Goal: Navigation & Orientation: Find specific page/section

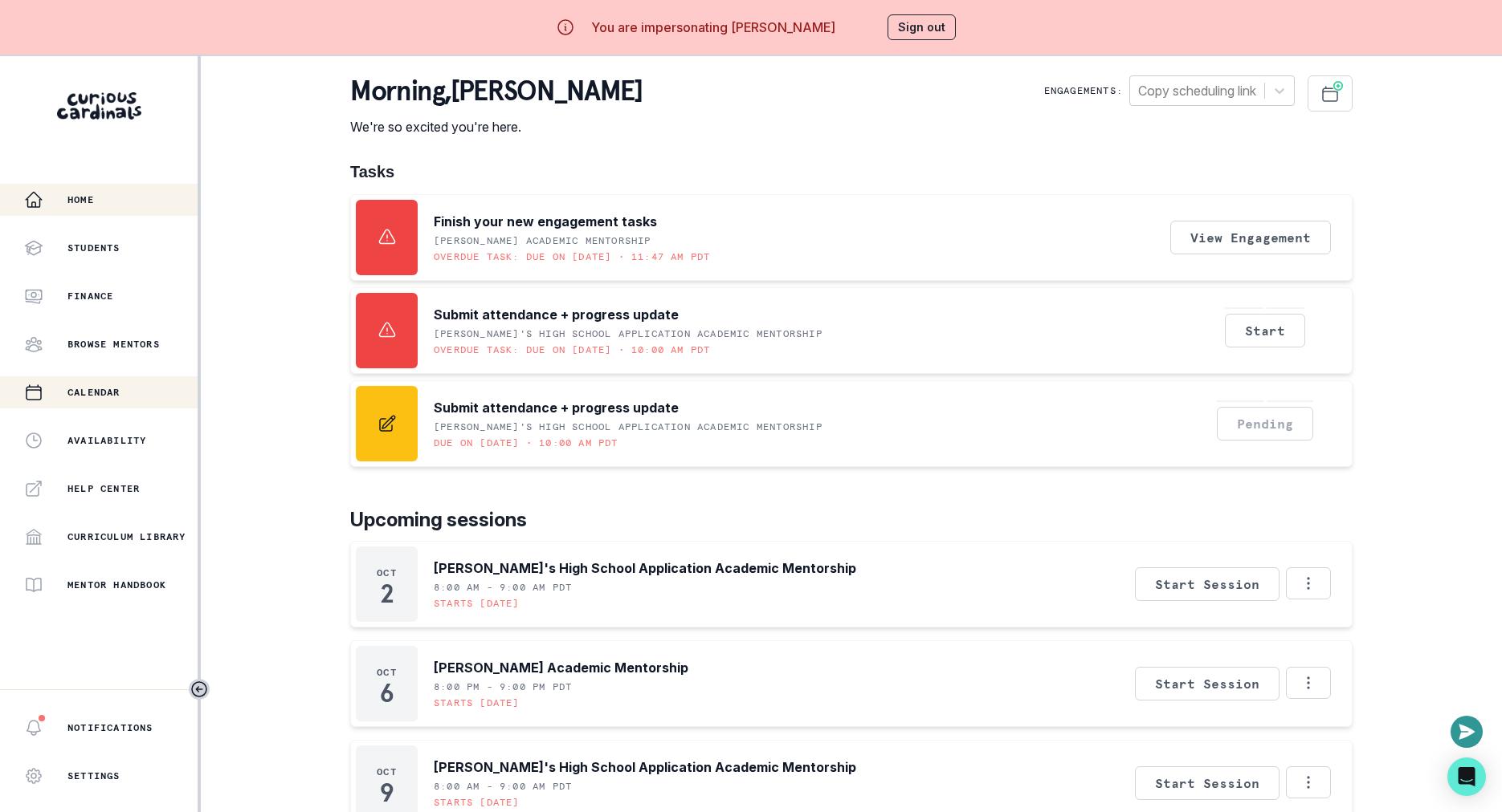
click at [142, 402] on button "Calendar" at bounding box center [99, 392] width 198 height 32
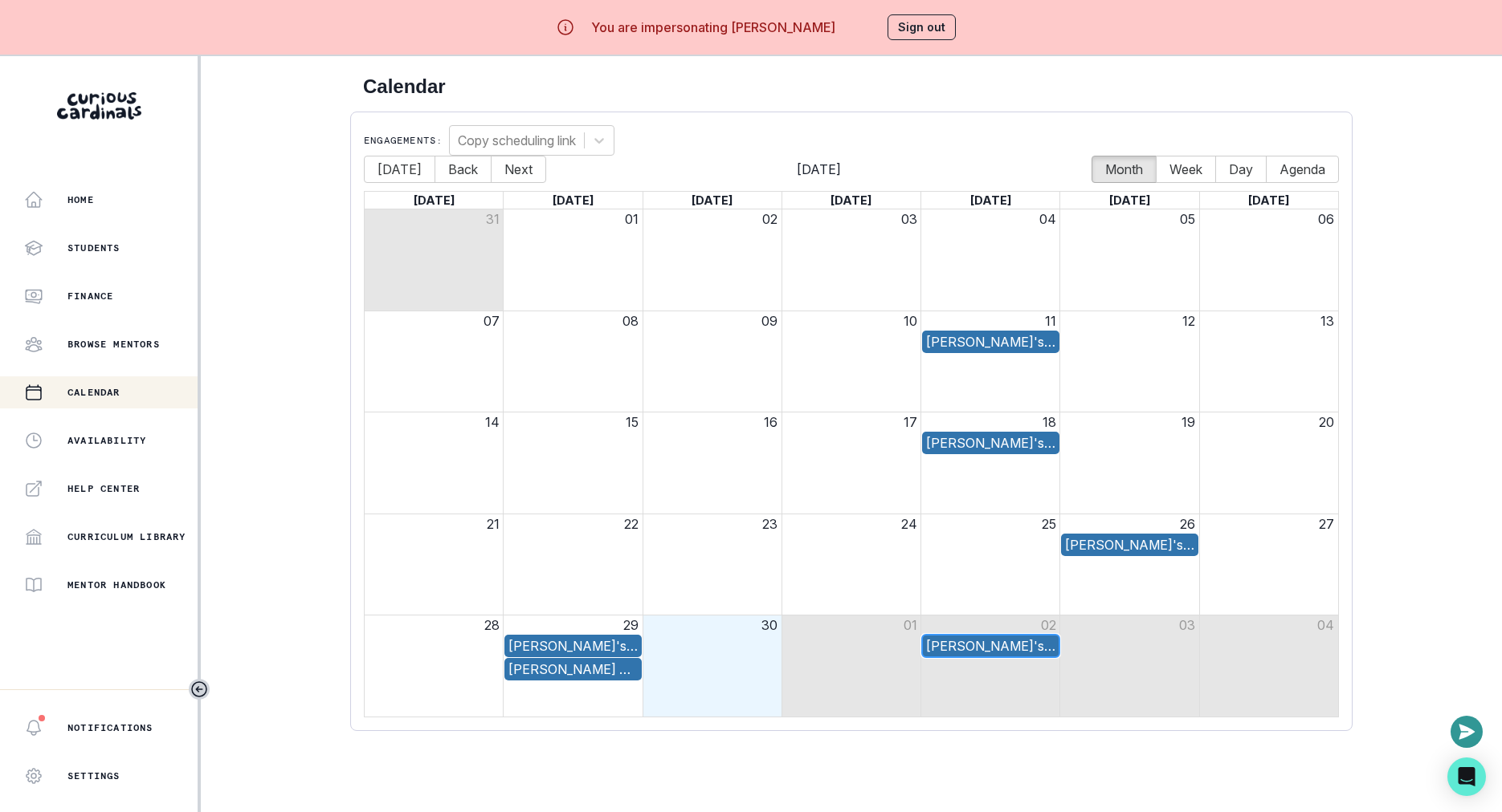
click at [1009, 648] on div "[PERSON_NAME]'s High School Application Academic Mentorship" at bounding box center [990, 646] width 129 height 19
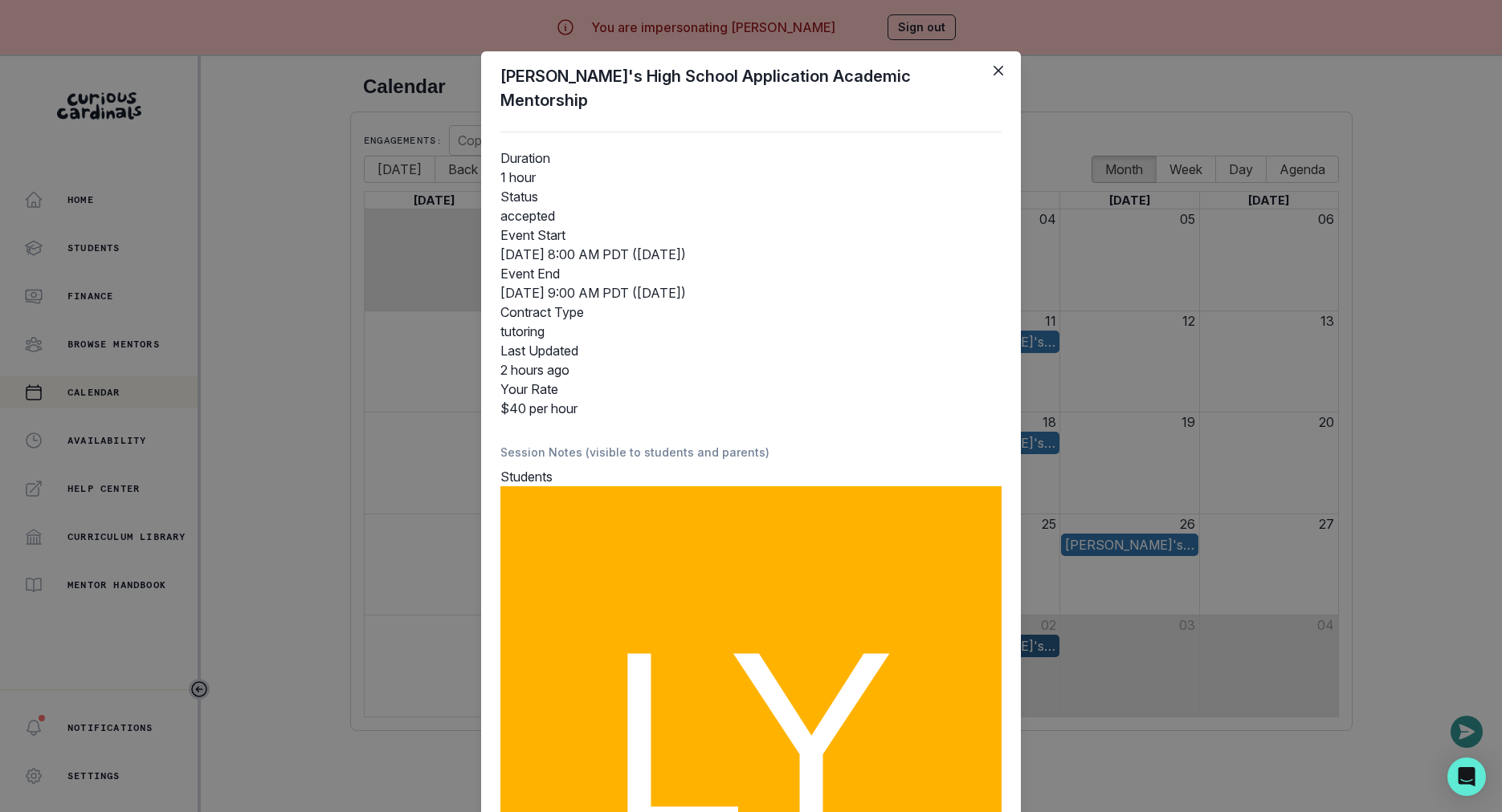
click at [1084, 561] on div "Lachlan's High School Application Academic Mentorship Duration 1 hour Status ac…" at bounding box center [751, 406] width 1502 height 812
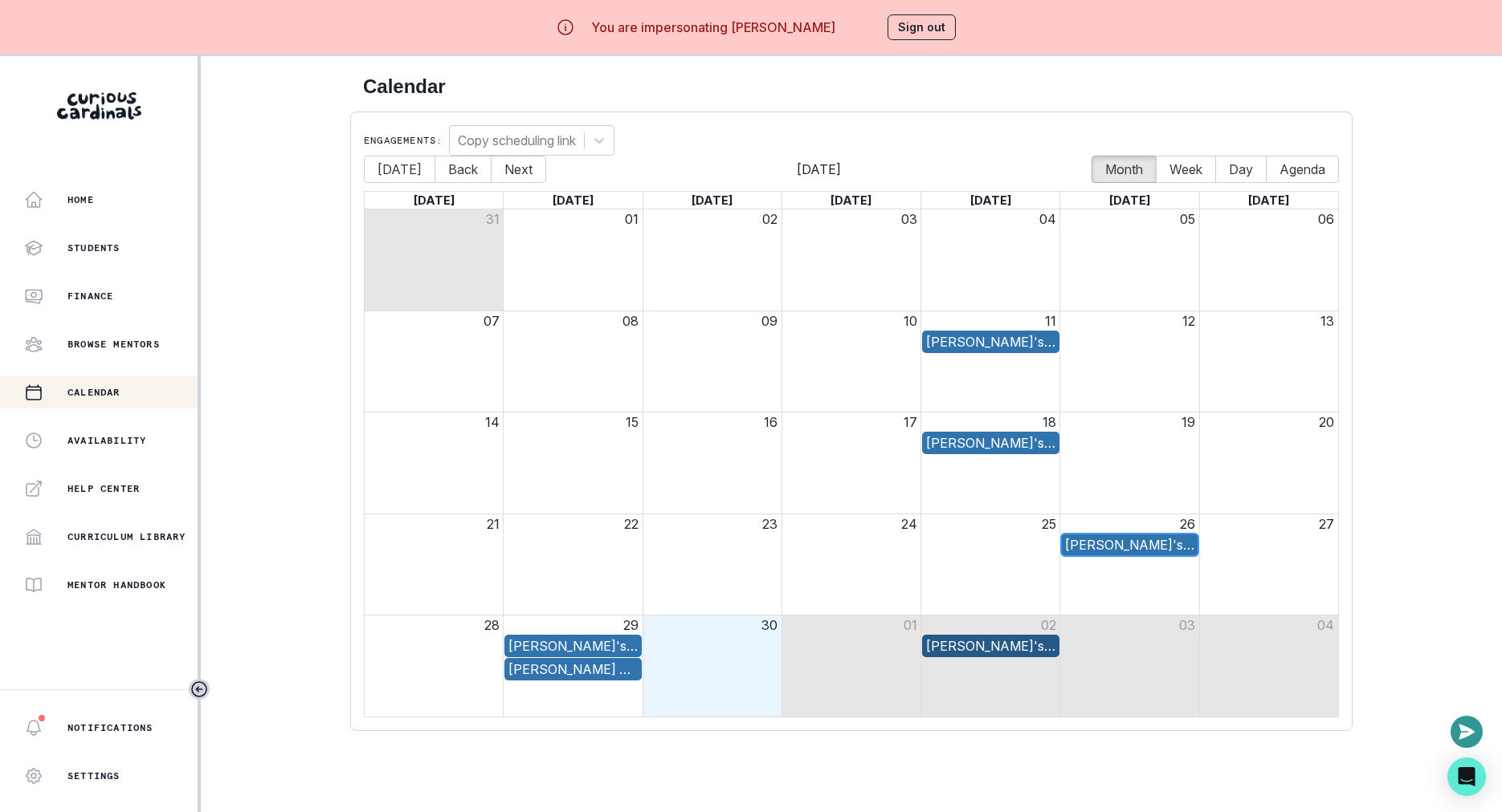
click at [1130, 540] on div "[PERSON_NAME]'s High School Application Academic Mentorship" at bounding box center [1129, 545] width 129 height 19
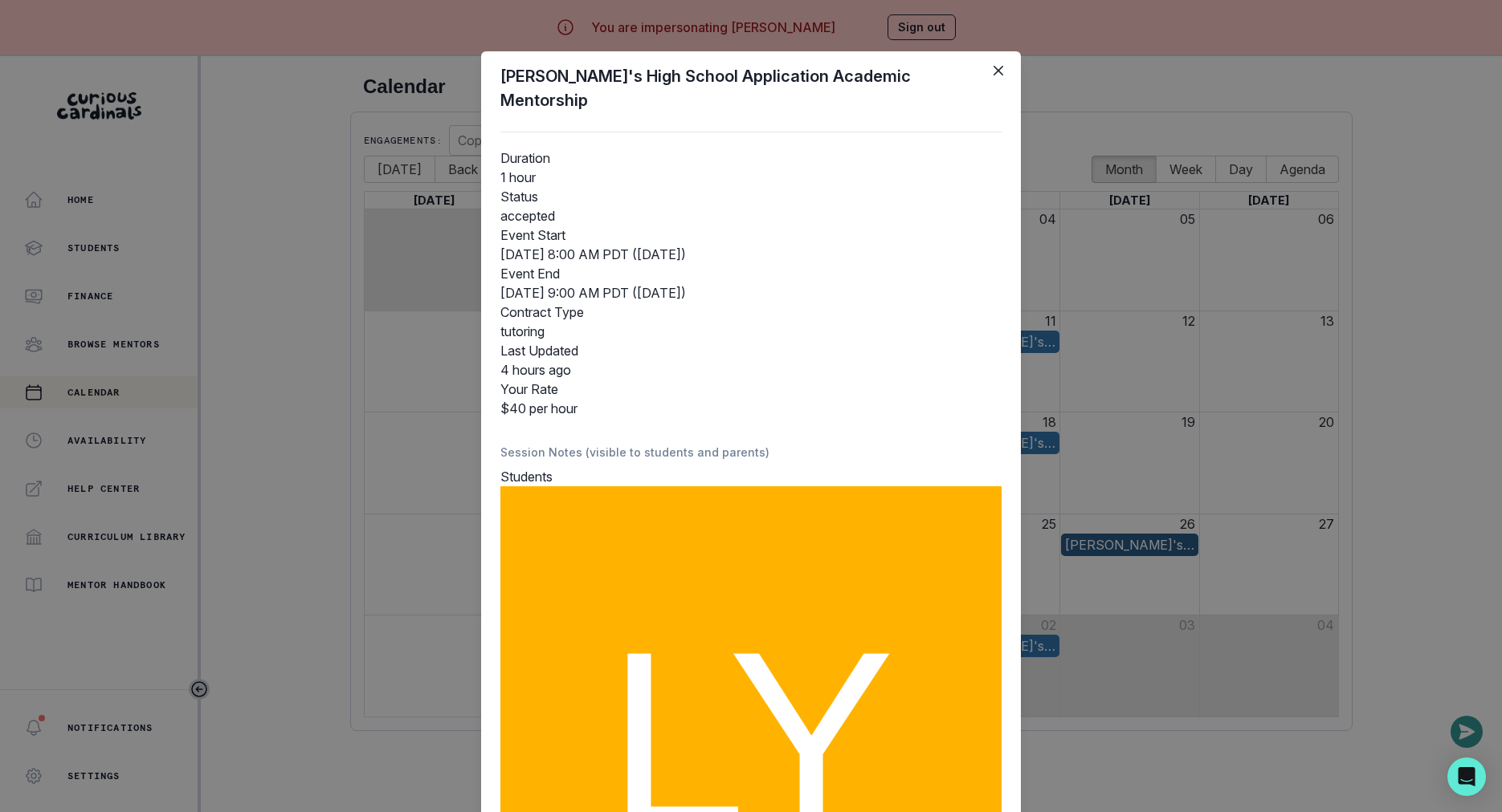
click at [1160, 532] on div "Lachlan's High School Application Academic Mentorship Duration 1 hour Status ac…" at bounding box center [751, 406] width 1502 height 812
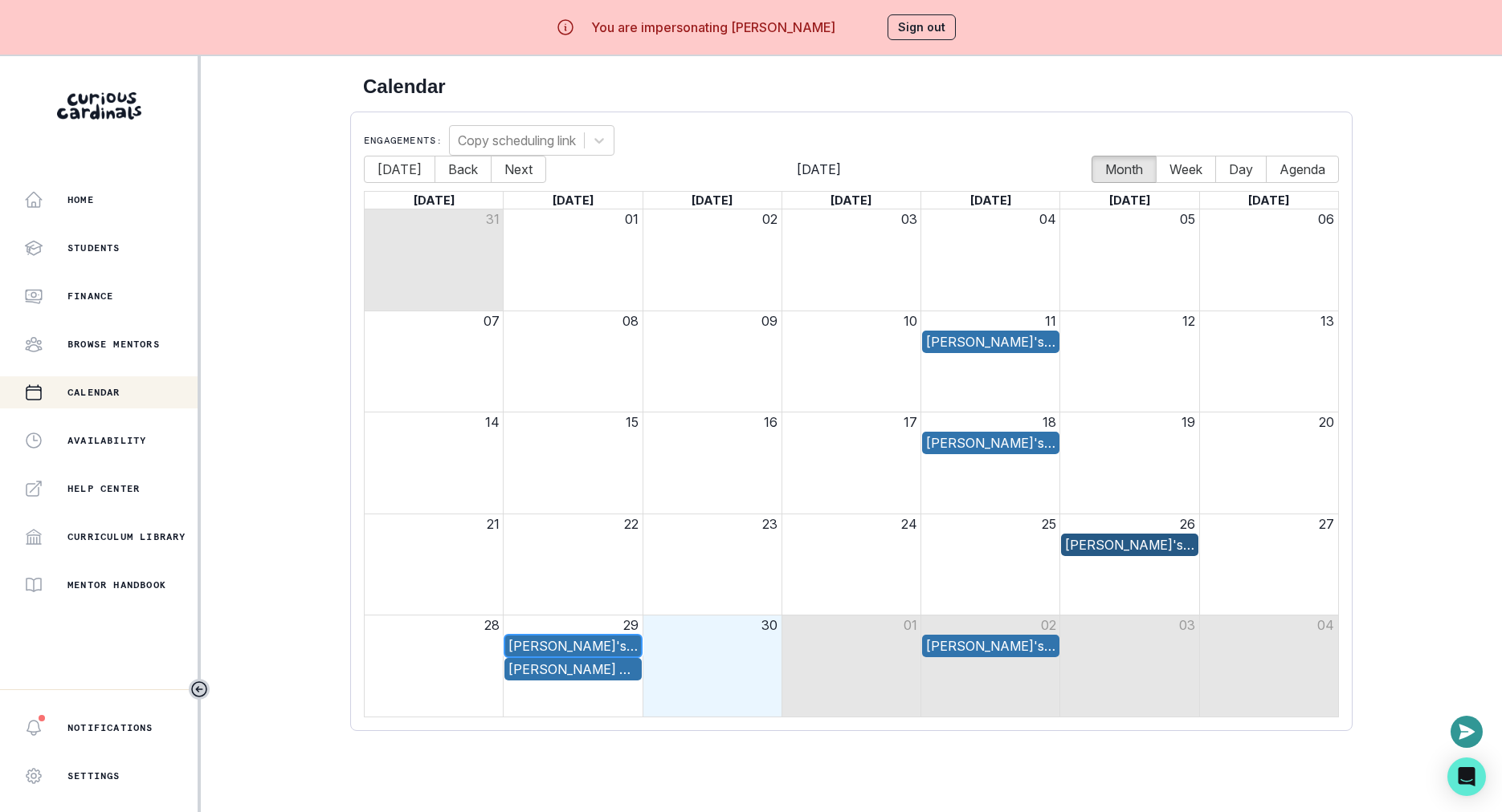
click at [608, 643] on div "[PERSON_NAME]'s High School Application Academic Mentorship" at bounding box center [573, 646] width 129 height 19
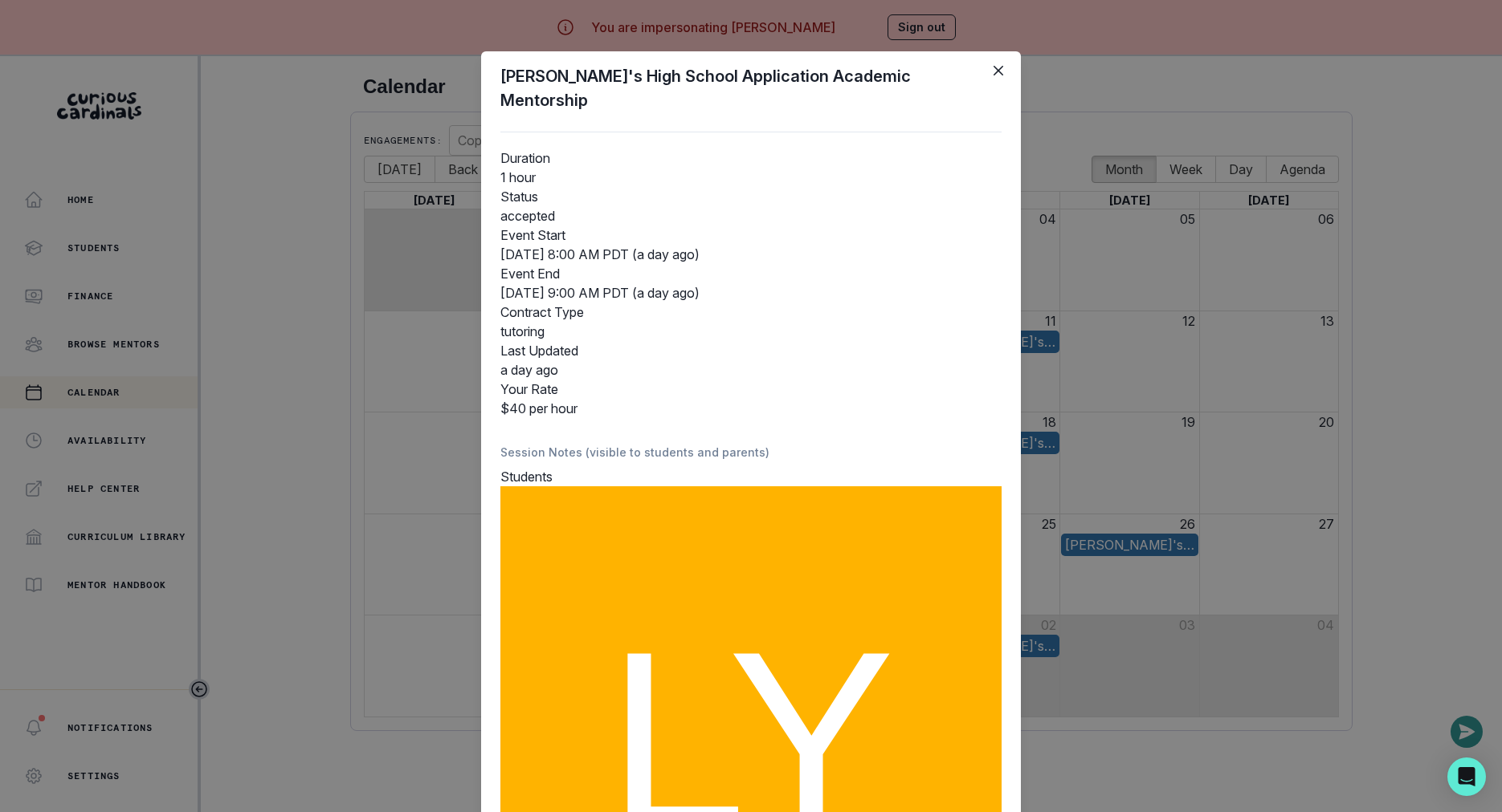
click at [453, 615] on div "Lachlan's High School Application Academic Mentorship Duration 1 hour Status ac…" at bounding box center [751, 406] width 1502 height 812
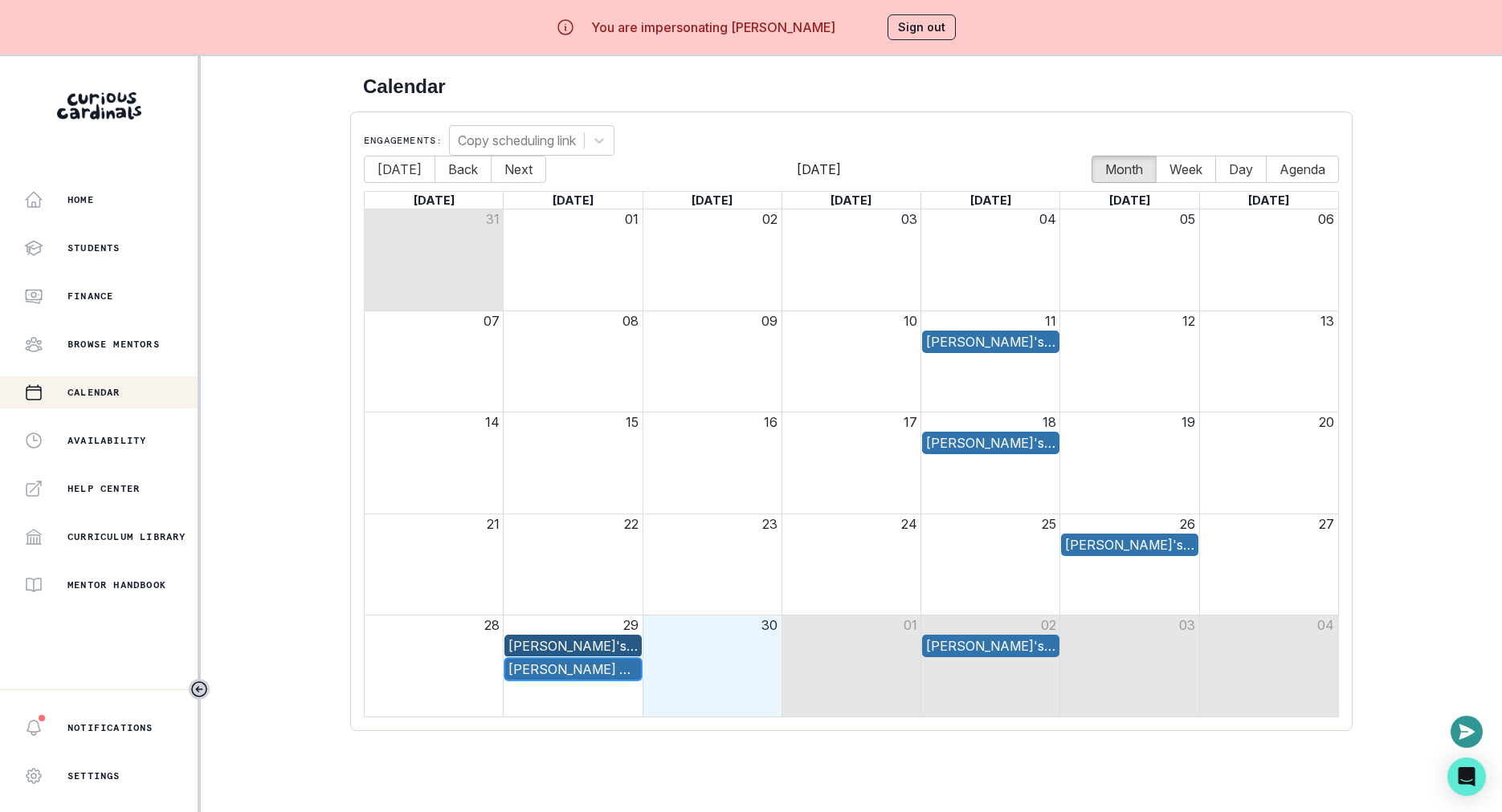
click at [528, 668] on div "[PERSON_NAME] Academic Mentorship" at bounding box center [573, 669] width 129 height 19
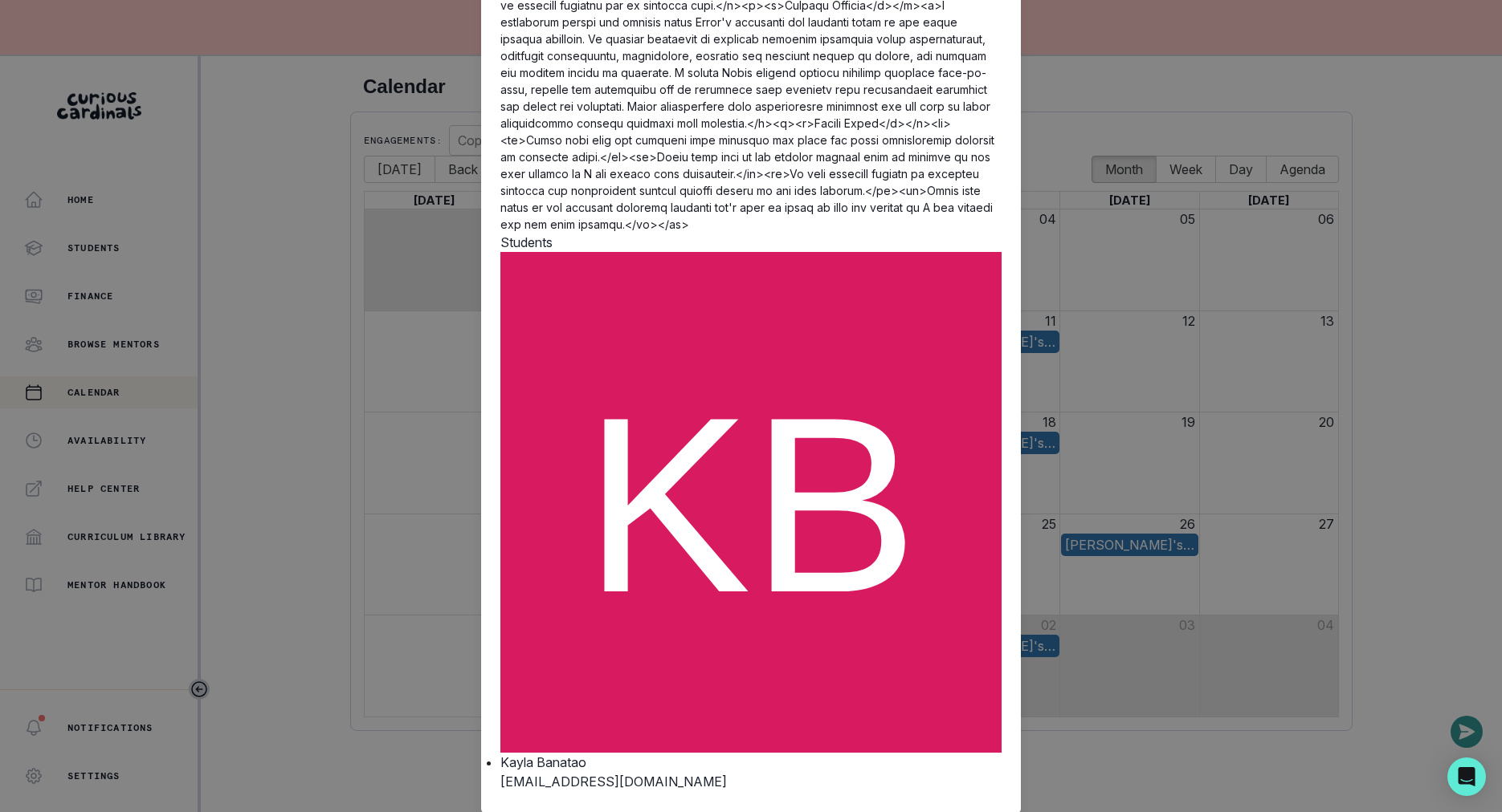
scroll to position [532, 0]
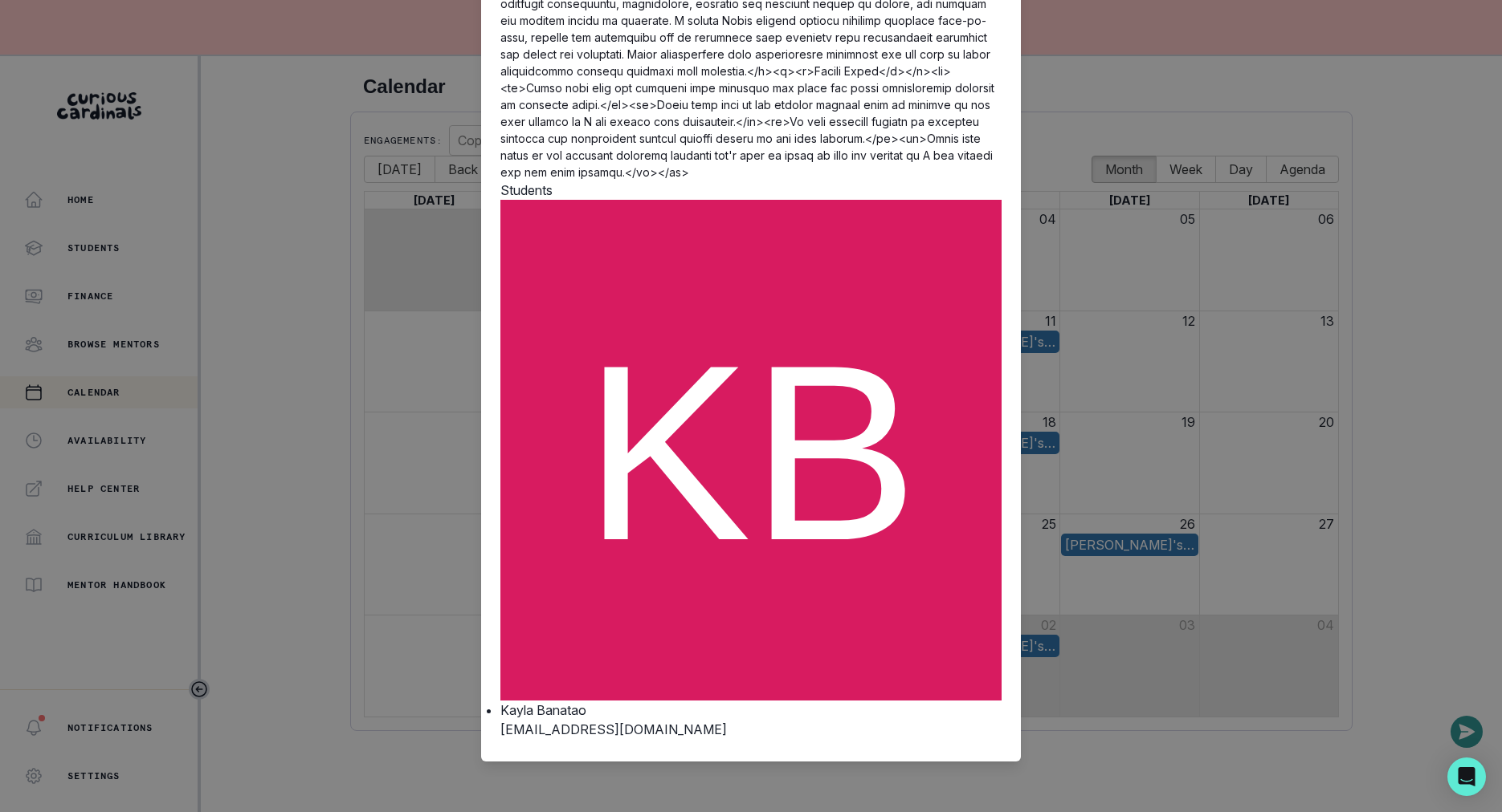
click at [404, 517] on div "[PERSON_NAME] Academic Mentorship Duration 1 hour Status completed Event Start …" at bounding box center [751, 406] width 1502 height 812
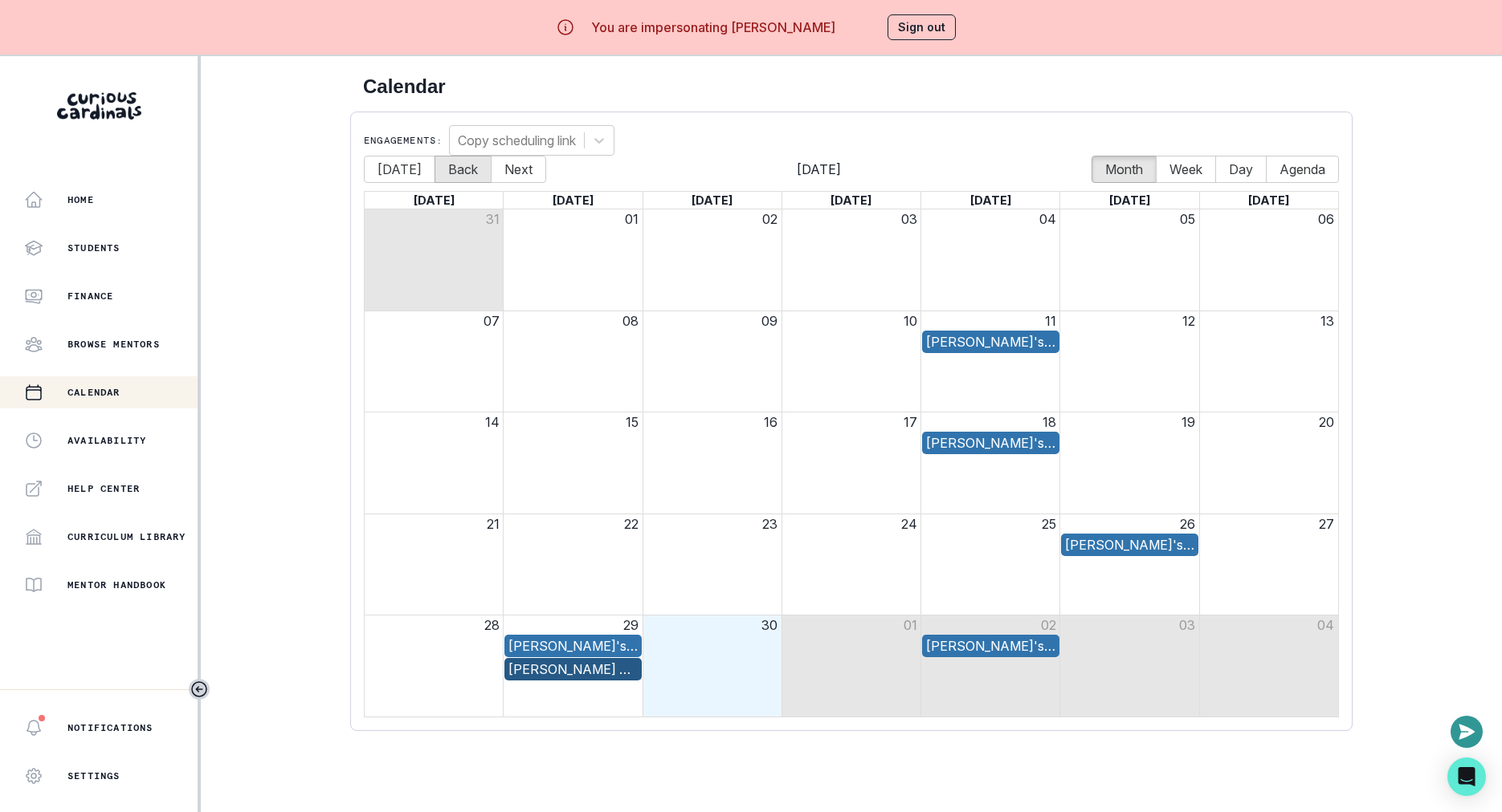
click at [471, 180] on button "Back" at bounding box center [462, 169] width 57 height 27
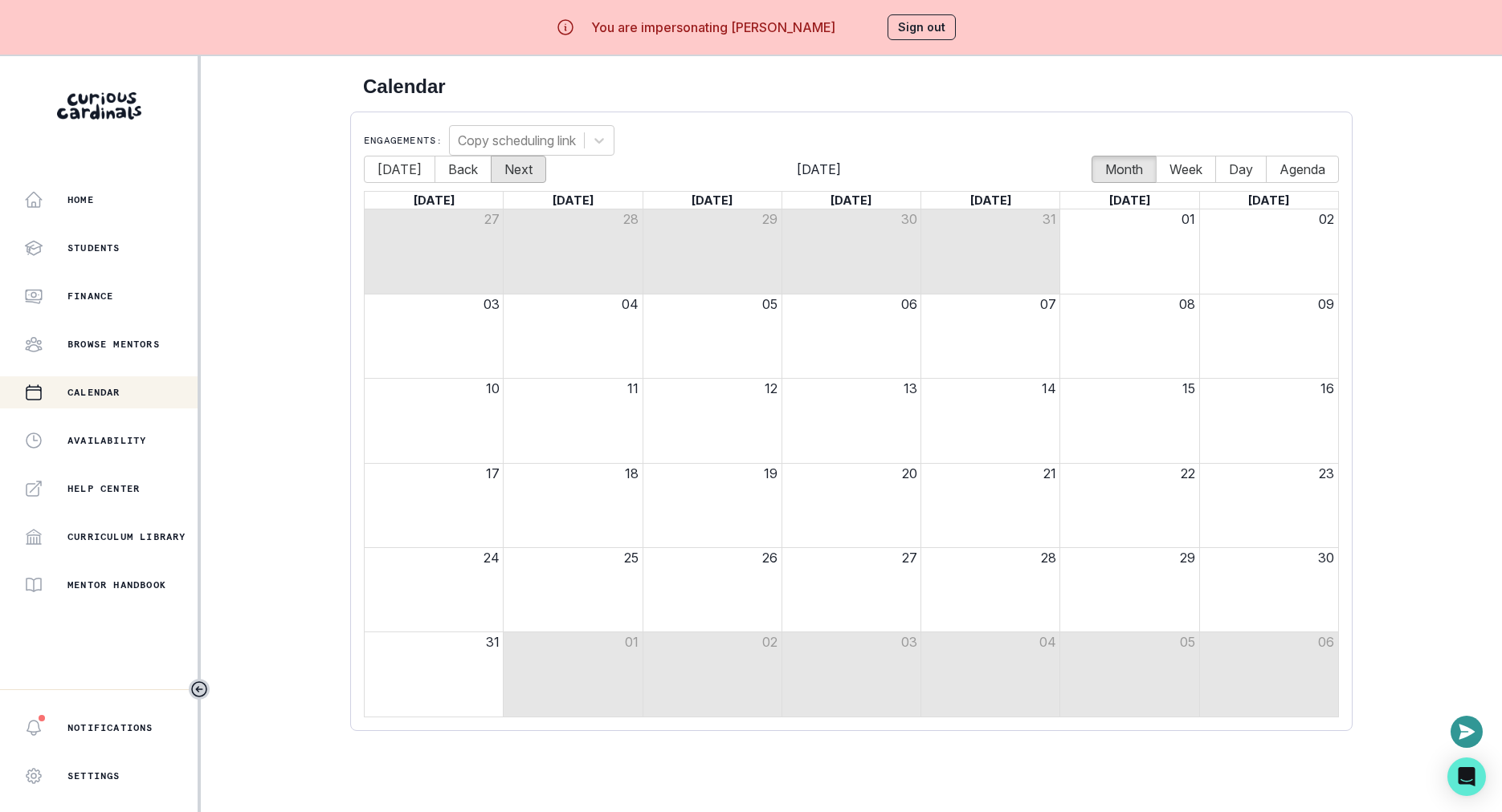
click at [491, 177] on button "Next" at bounding box center [519, 169] width 56 height 27
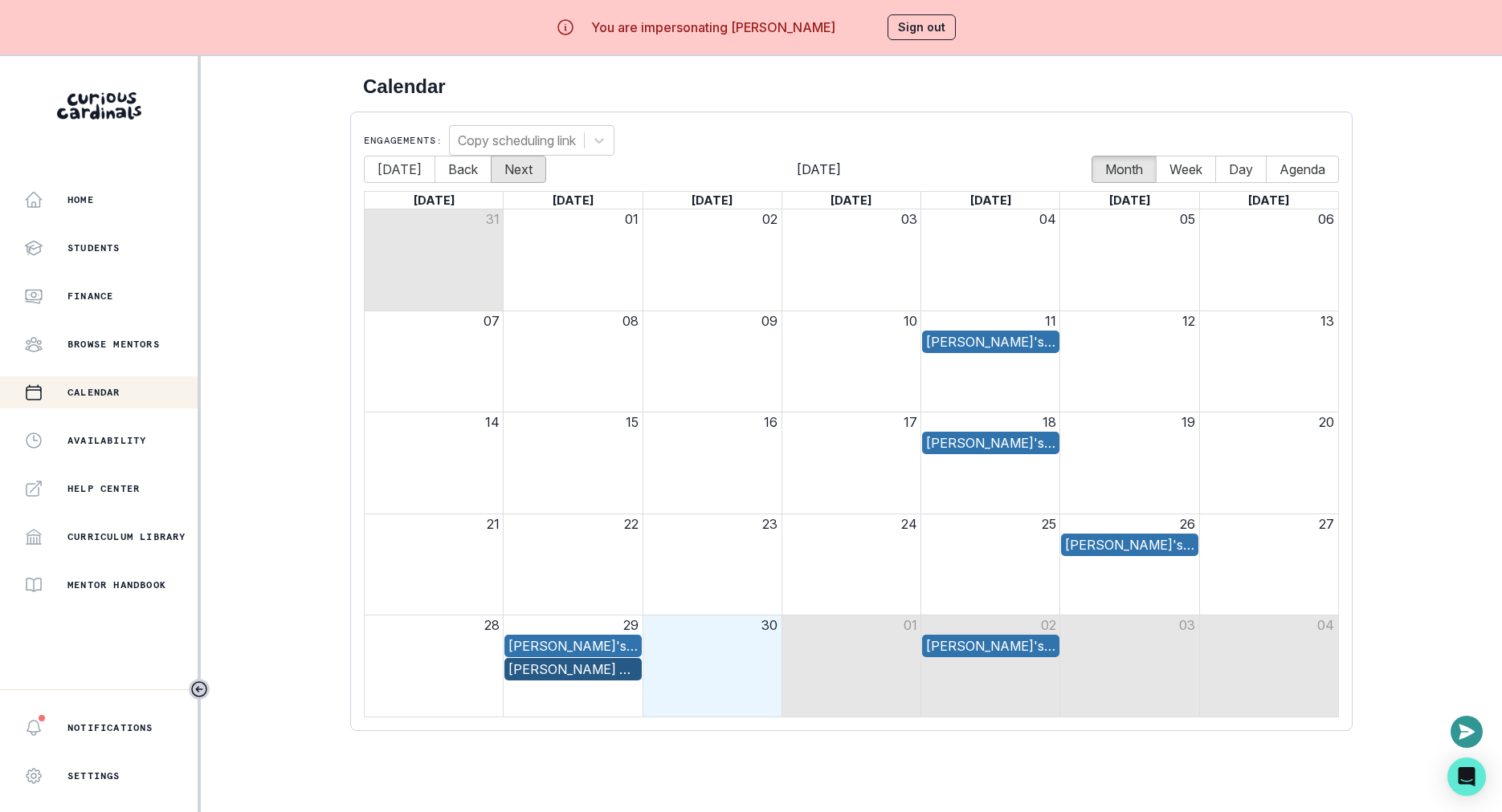
click at [491, 177] on button "Next" at bounding box center [519, 169] width 56 height 27
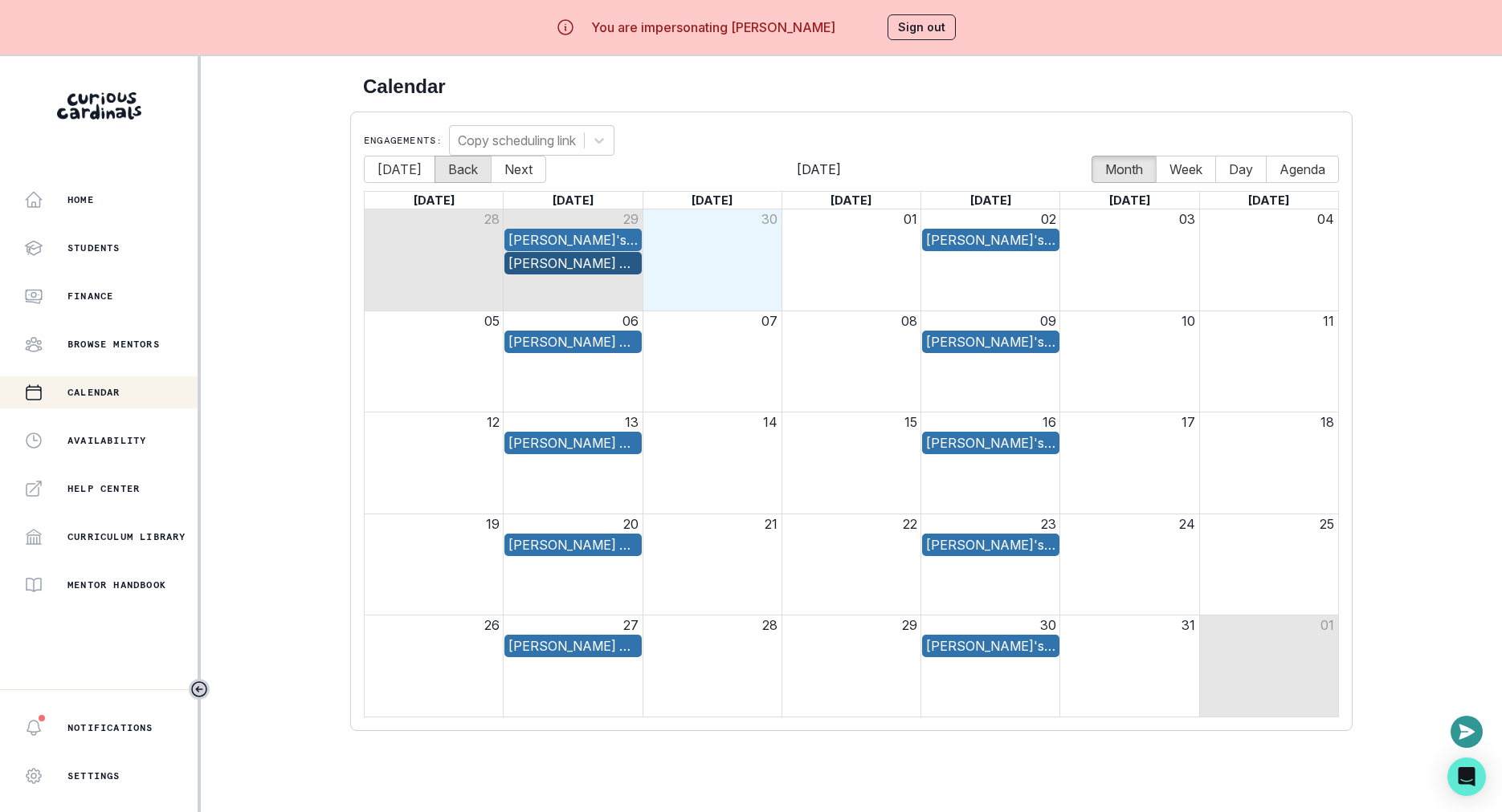
click at [447, 179] on button "Back" at bounding box center [462, 169] width 57 height 27
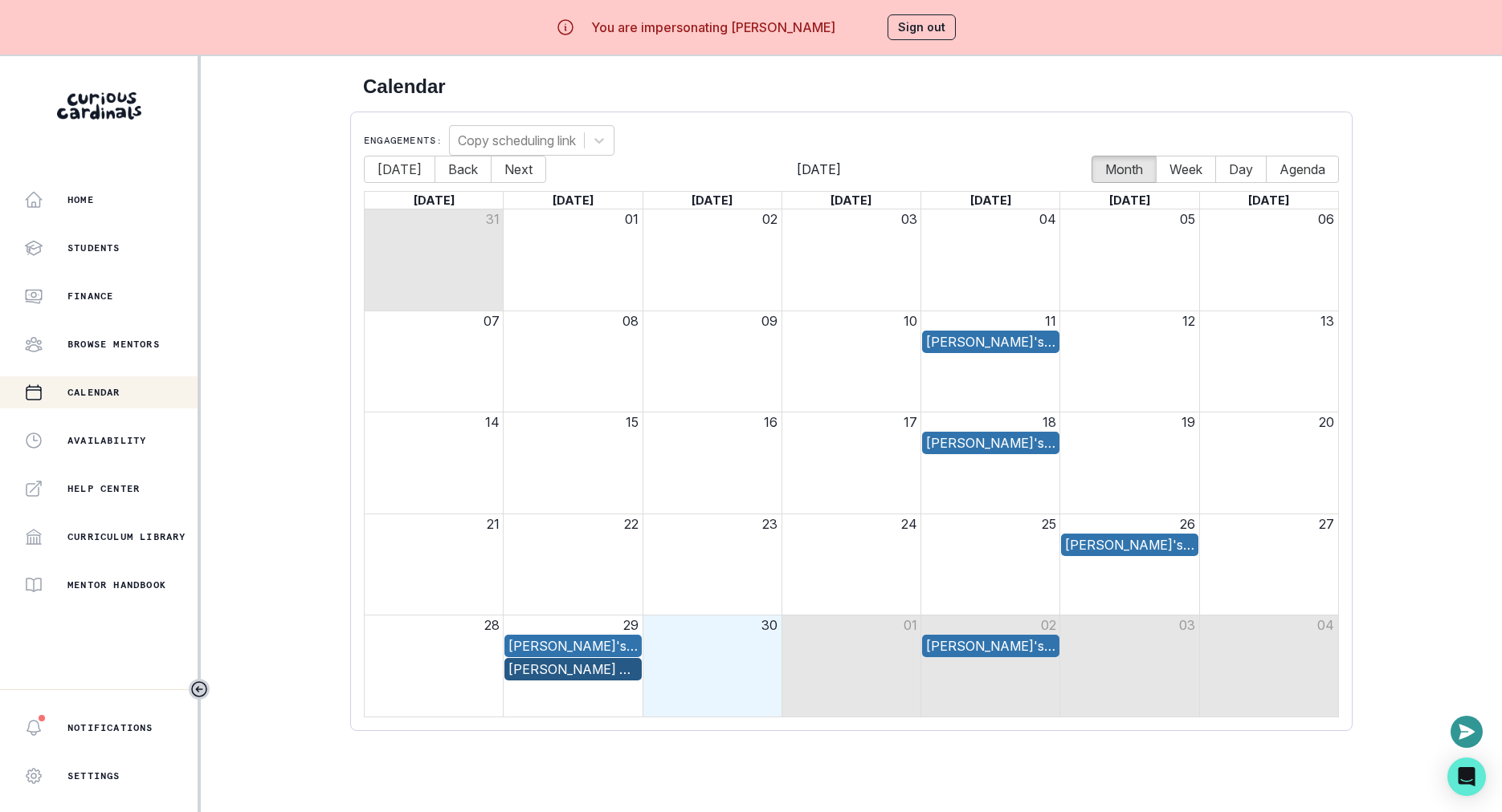
click at [918, 22] on button "Sign out" at bounding box center [921, 27] width 68 height 26
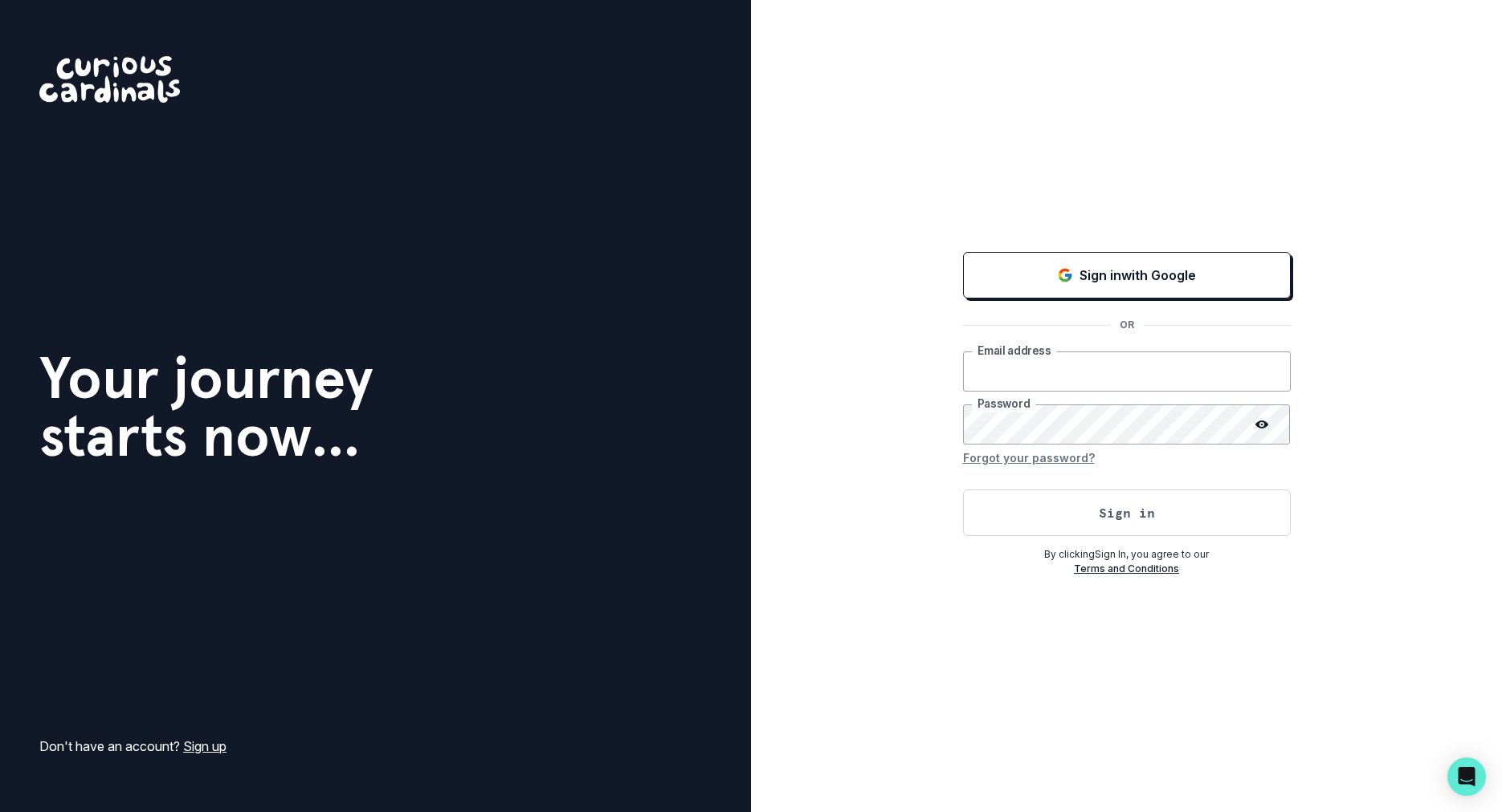
type input "[EMAIL_ADDRESS][DOMAIN_NAME]"
